Goal: Task Accomplishment & Management: Manage account settings

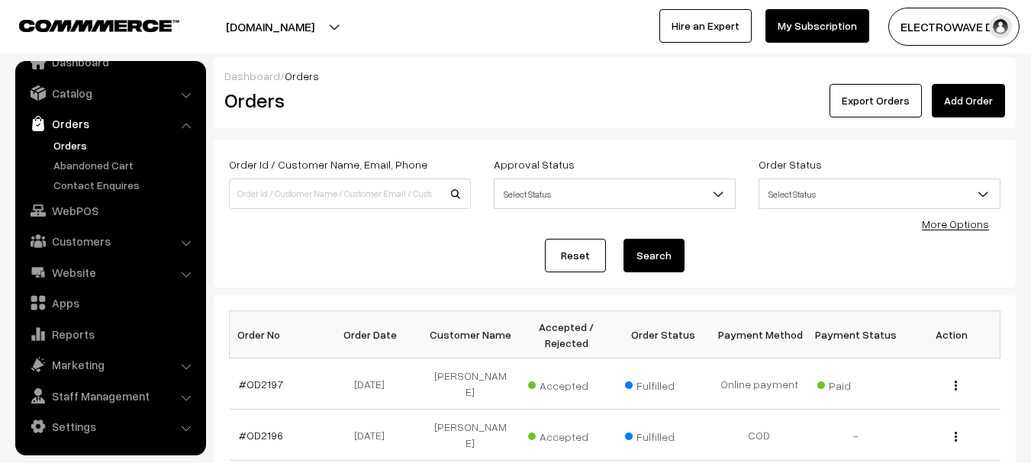
click at [73, 145] on link "Orders" at bounding box center [125, 145] width 151 height 16
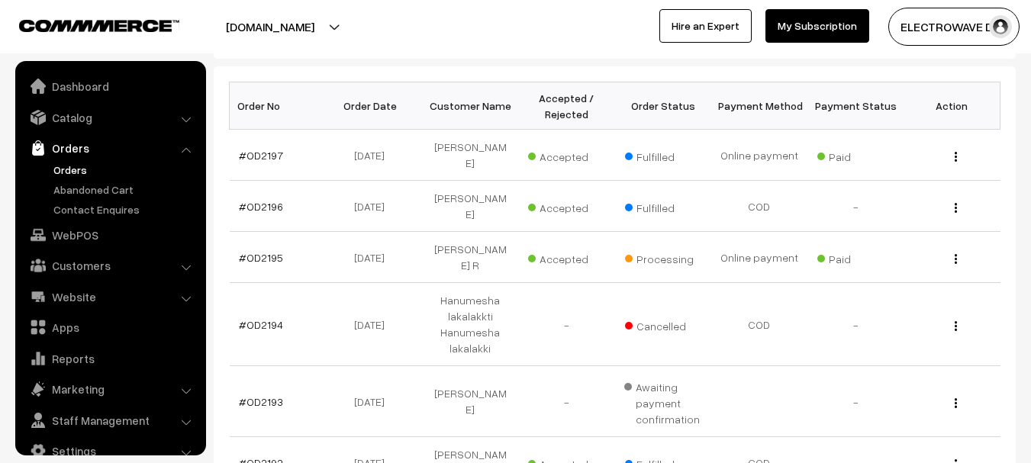
scroll to position [24, 0]
